Goal: Information Seeking & Learning: Understand process/instructions

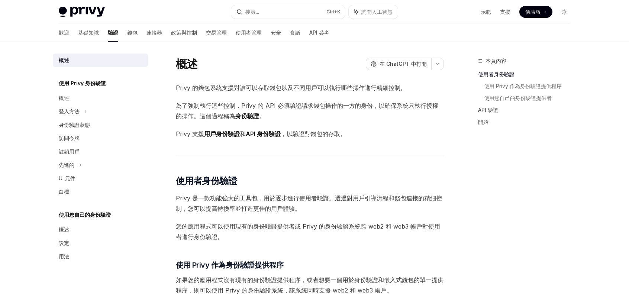
click at [267, 5] on div "Privy Docs 首頁 搜尋... Ctrl +K 詢問人工智慧 示範 支援 儀表板 儀表板 搜尋..." at bounding box center [314, 12] width 511 height 24
click at [265, 7] on button "搜尋... Ctrl +K" at bounding box center [288, 11] width 114 height 13
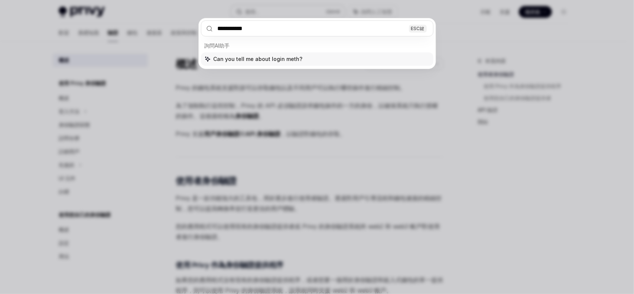
type input "**********"
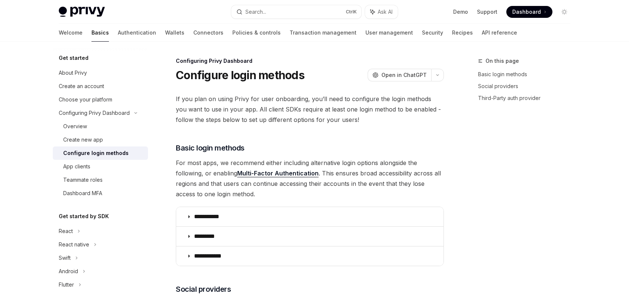
type textarea "*"
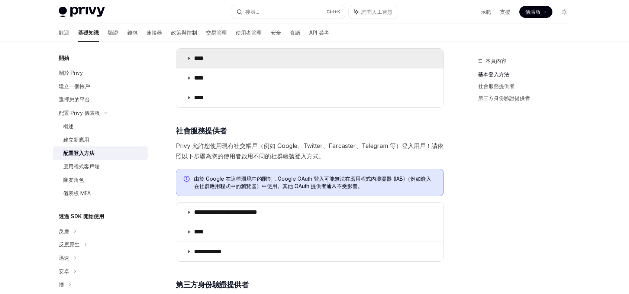
scroll to position [153, 0]
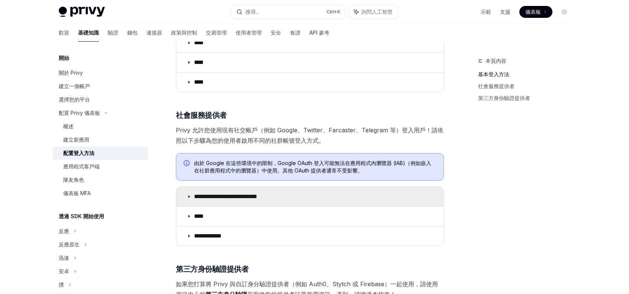
click at [310, 192] on summary "**********" at bounding box center [309, 196] width 267 height 19
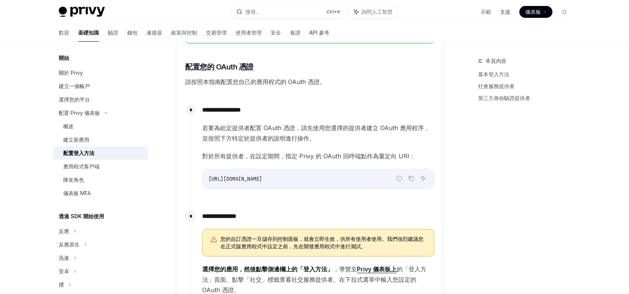
scroll to position [525, 0]
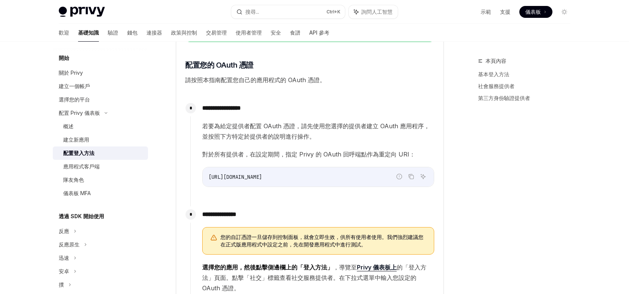
drag, startPoint x: 348, startPoint y: 171, endPoint x: 148, endPoint y: 168, distance: 200.0
click at [255, 179] on code "[URL][DOMAIN_NAME]" at bounding box center [317, 176] width 219 height 9
click at [410, 174] on icon "複製程式碼區塊中的內容" at bounding box center [411, 177] width 6 height 6
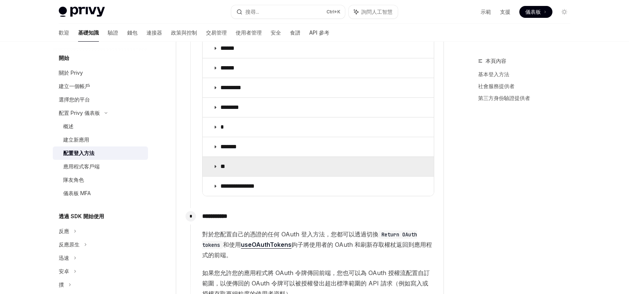
scroll to position [933, 0]
